Goal: Task Accomplishment & Management: Manage account settings

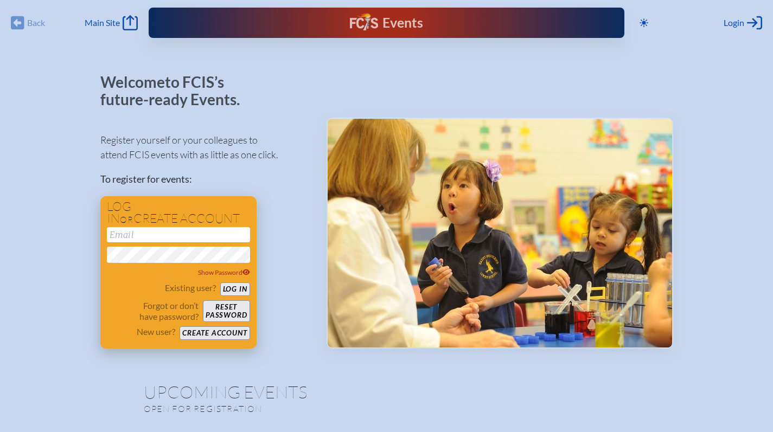
type input "[EMAIL_ADDRESS][DOMAIN_NAME]"
click at [230, 290] on button "Log in" at bounding box center [235, 290] width 30 height 14
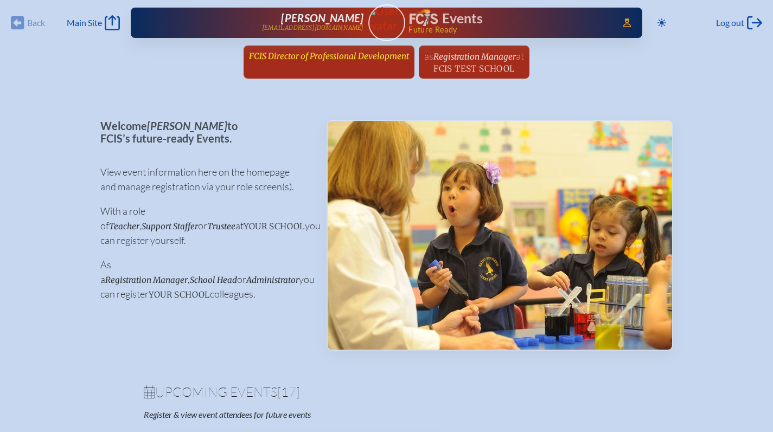
click at [338, 53] on span "FCIS Director of Professional Development" at bounding box center [329, 56] width 160 height 10
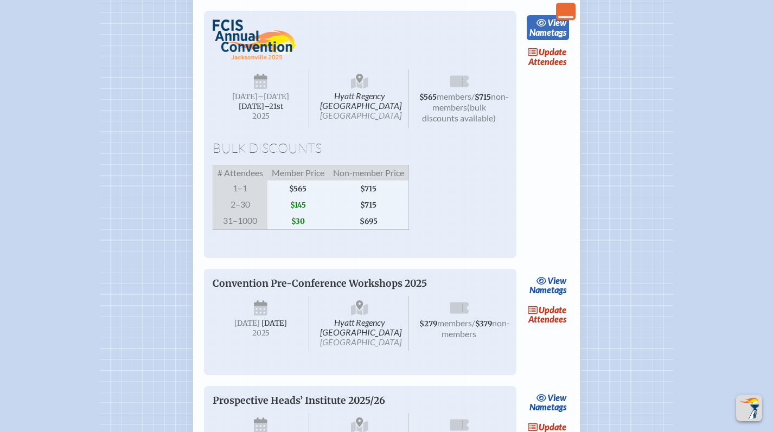
scroll to position [1955, 0]
click at [549, 69] on link "update Attendees" at bounding box center [547, 56] width 44 height 25
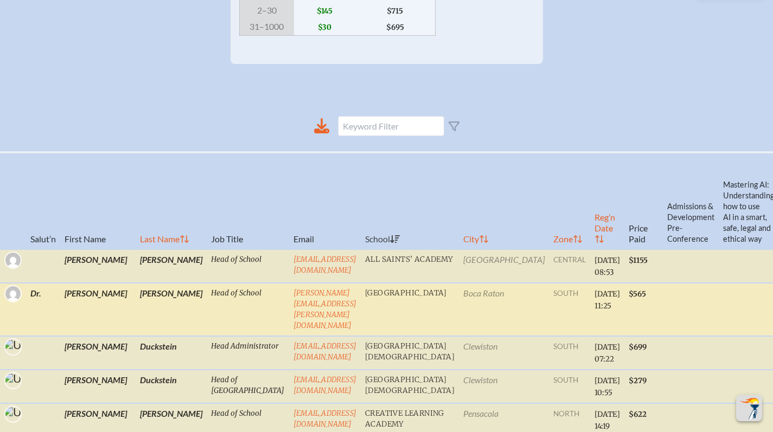
scroll to position [437, 0]
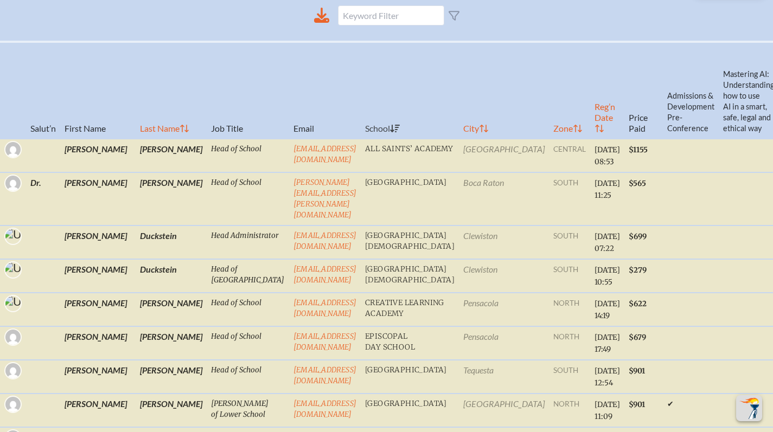
click at [590, 137] on th "Reg’n Date" at bounding box center [607, 90] width 34 height 97
checkbox input "false"
checkbox input "true"
checkbox input "false"
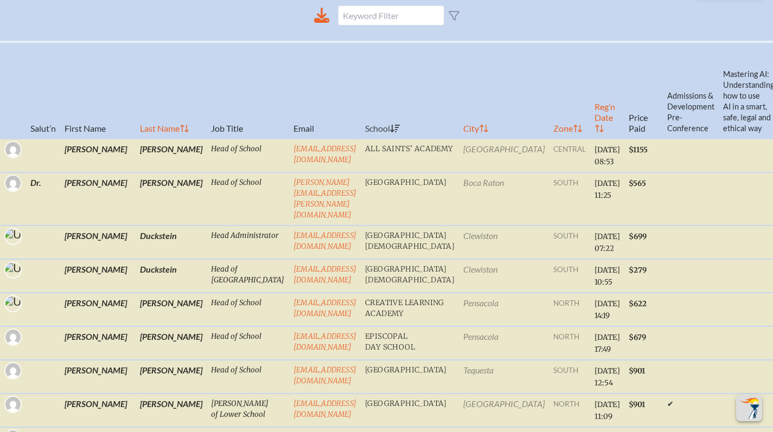
checkbox input "true"
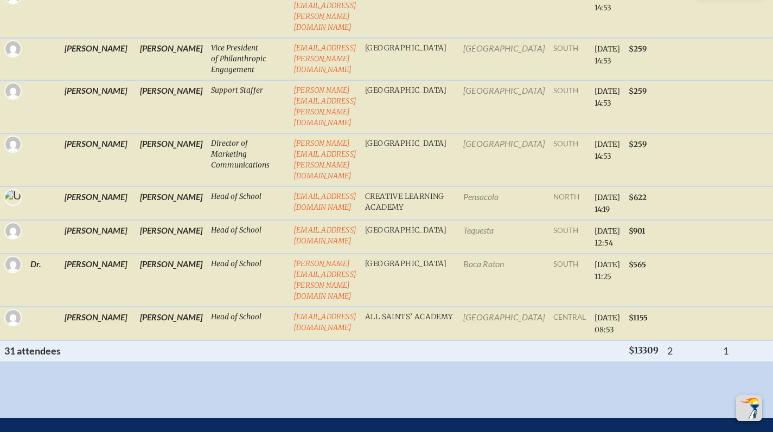
scroll to position [1693, 0]
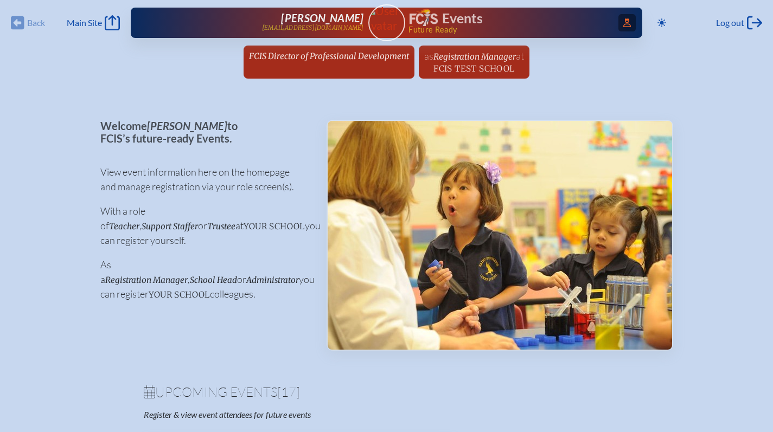
click at [623, 24] on icon at bounding box center [627, 22] width 8 height 9
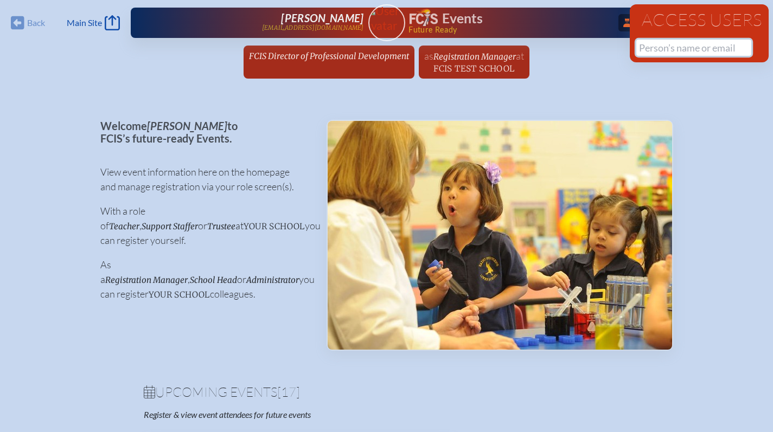
click at [694, 52] on input "text" at bounding box center [693, 48] width 115 height 16
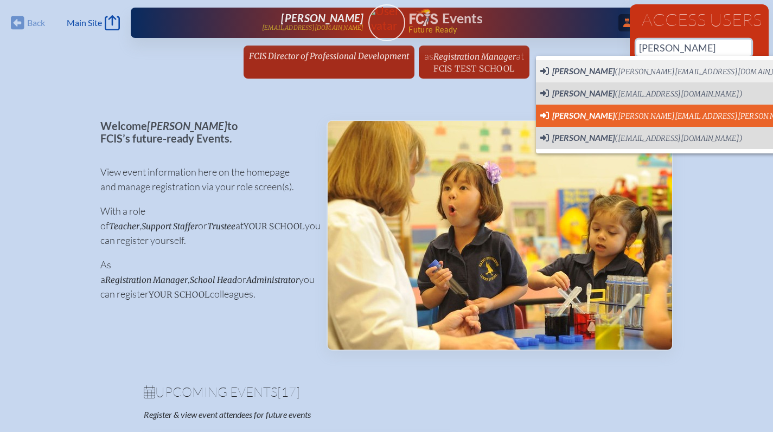
scroll to position [0, 8]
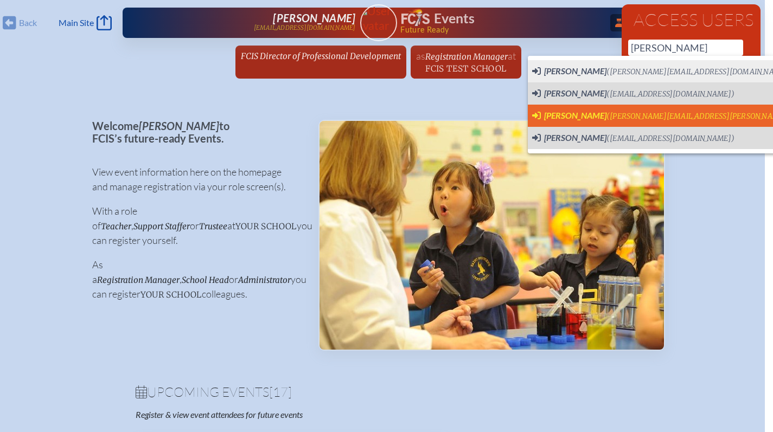
click at [641, 116] on span "(dana.markham@pinecrest.edu)" at bounding box center [726, 116] width 241 height 9
type input "[PERSON_NAME][EMAIL_ADDRESS][PERSON_NAME][DOMAIN_NAME]"
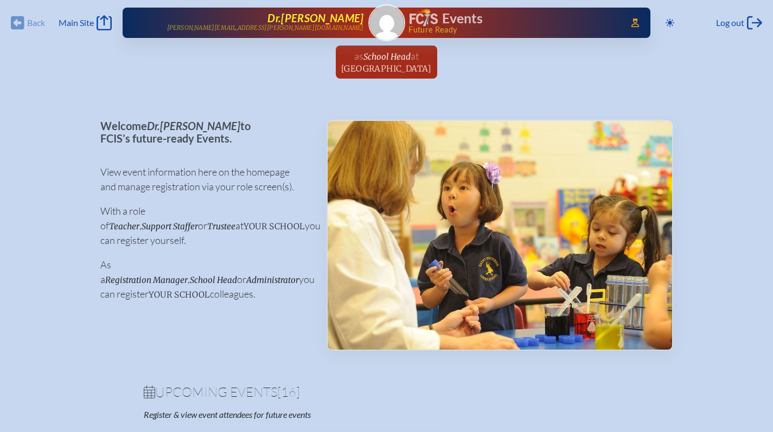
click at [317, 16] on span "Dr. Dana Markham" at bounding box center [315, 17] width 96 height 13
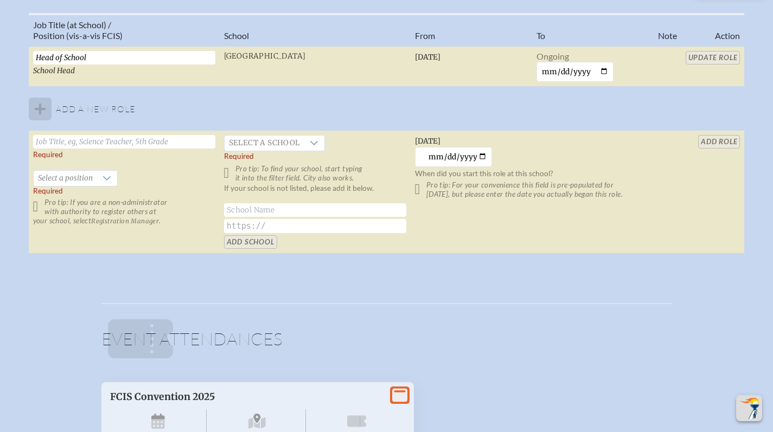
scroll to position [733, 0]
drag, startPoint x: 92, startPoint y: 57, endPoint x: 15, endPoint y: 56, distance: 77.6
click at [15, 56] on div "Job Title (at School) / Position (vis-a-vis FCIS) School From To Note Action He…" at bounding box center [386, 138] width 753 height 250
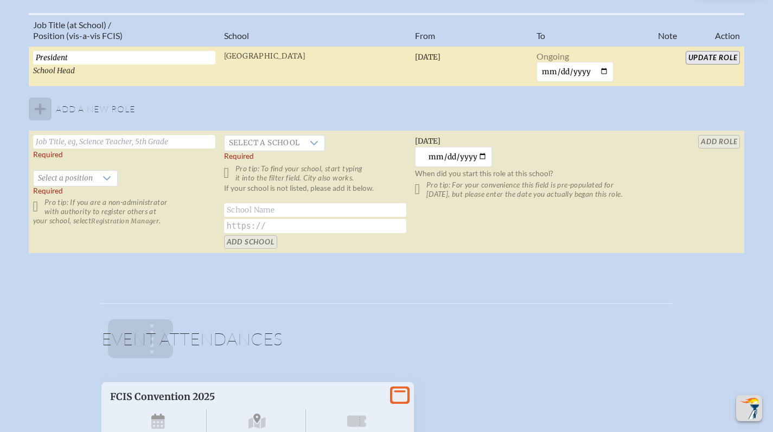
type input "President"
click at [703, 62] on input "Update Role" at bounding box center [713, 58] width 55 height 14
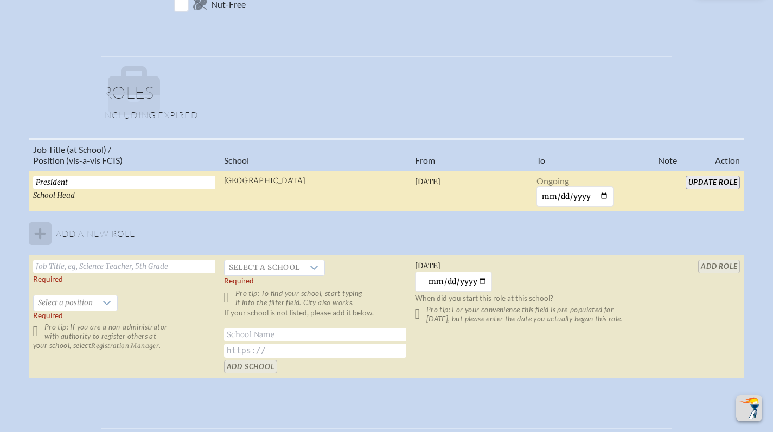
scroll to position [0, 0]
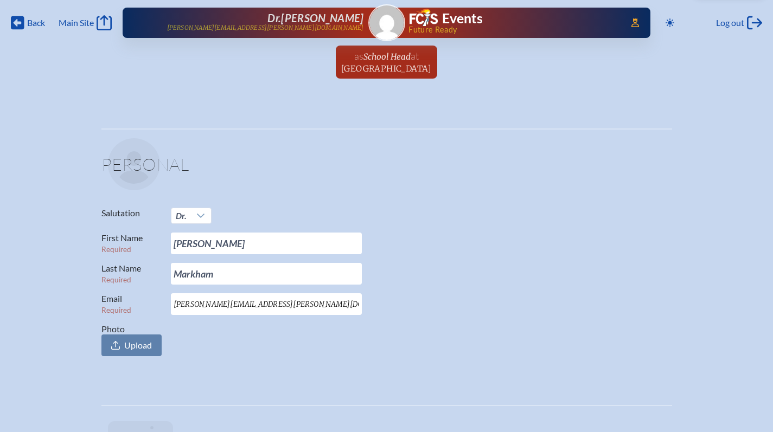
click at [235, 149] on p at bounding box center [390, 164] width 564 height 52
